Goal: Information Seeking & Learning: Understand process/instructions

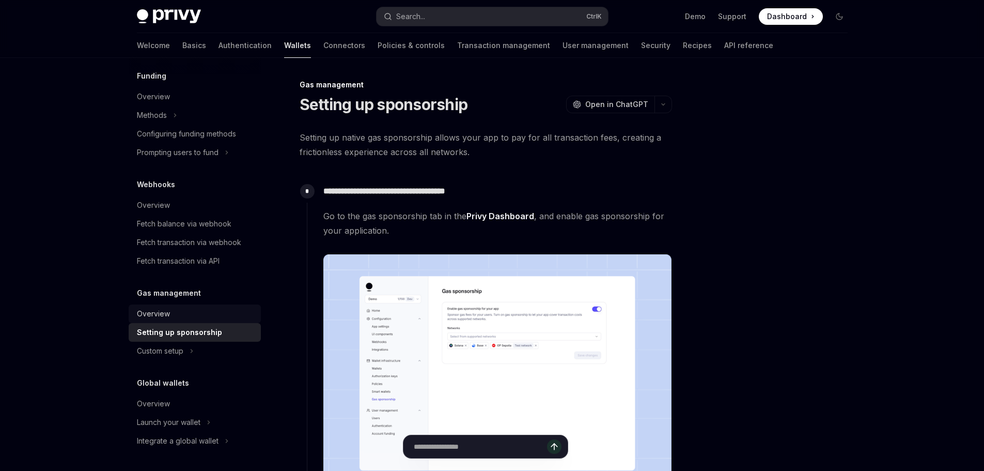
click at [157, 310] on div "Overview" at bounding box center [153, 313] width 33 height 12
type textarea "*"
